Goal: Navigation & Orientation: Find specific page/section

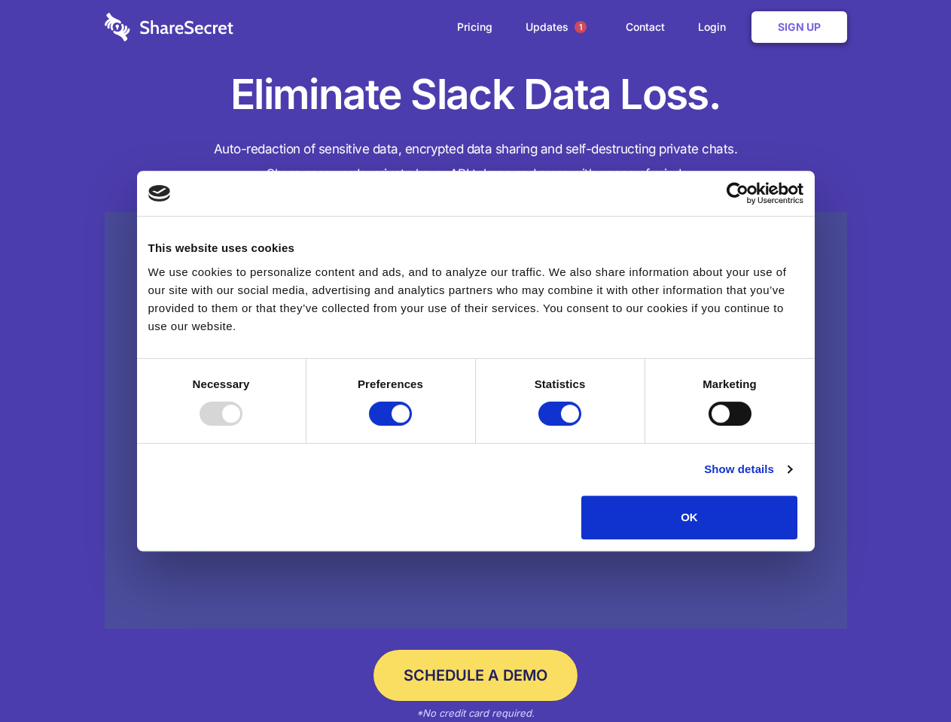
click at [242, 426] on div at bounding box center [220, 414] width 43 height 24
click at [412, 426] on input "Preferences" at bounding box center [390, 414] width 43 height 24
checkbox input "false"
click at [561, 426] on input "Statistics" at bounding box center [559, 414] width 43 height 24
checkbox input "false"
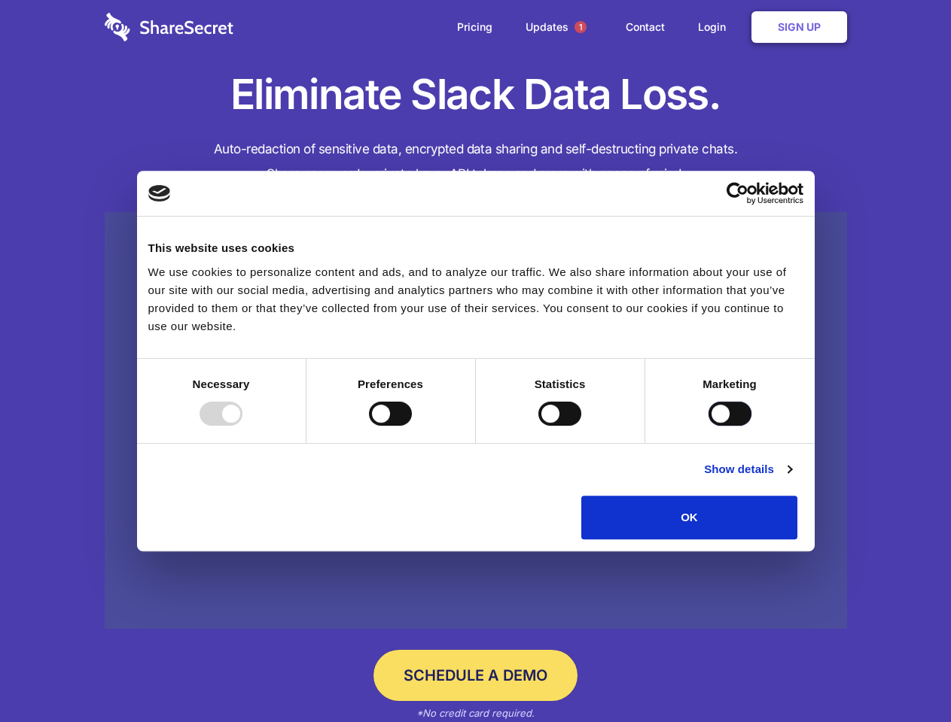
click at [708, 426] on input "Marketing" at bounding box center [729, 414] width 43 height 24
checkbox input "true"
click at [791, 479] on link "Show details" at bounding box center [747, 470] width 87 height 18
click at [0, 0] on div "Preferences 4 Preference cookies enable a website to remember information that …" at bounding box center [0, 0] width 0 height 0
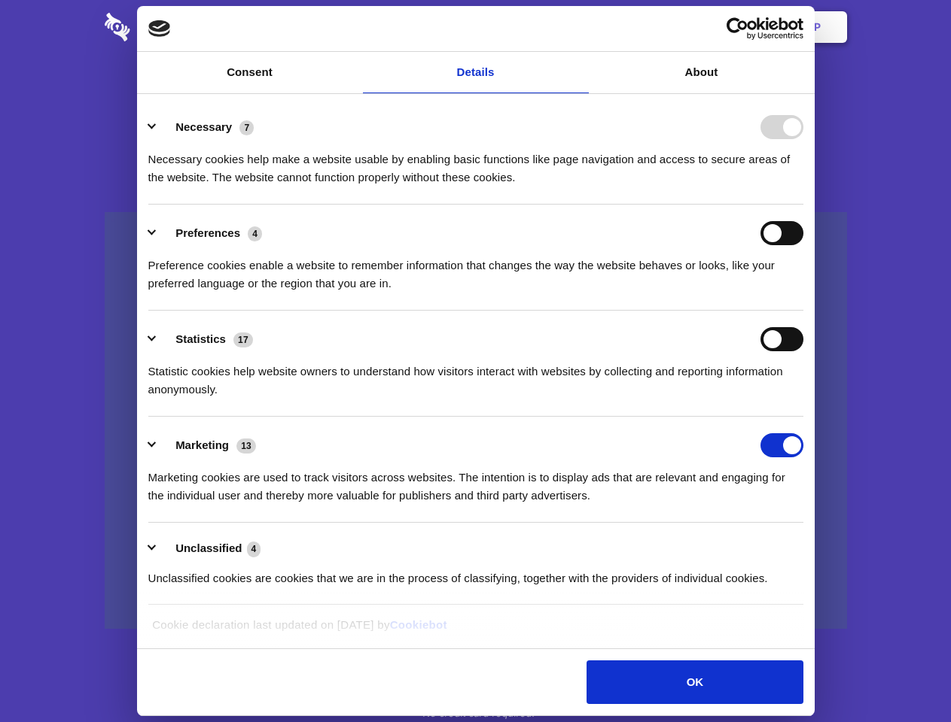
click at [579, 27] on span "1" at bounding box center [580, 27] width 12 height 12
